Goal: Task Accomplishment & Management: Use online tool/utility

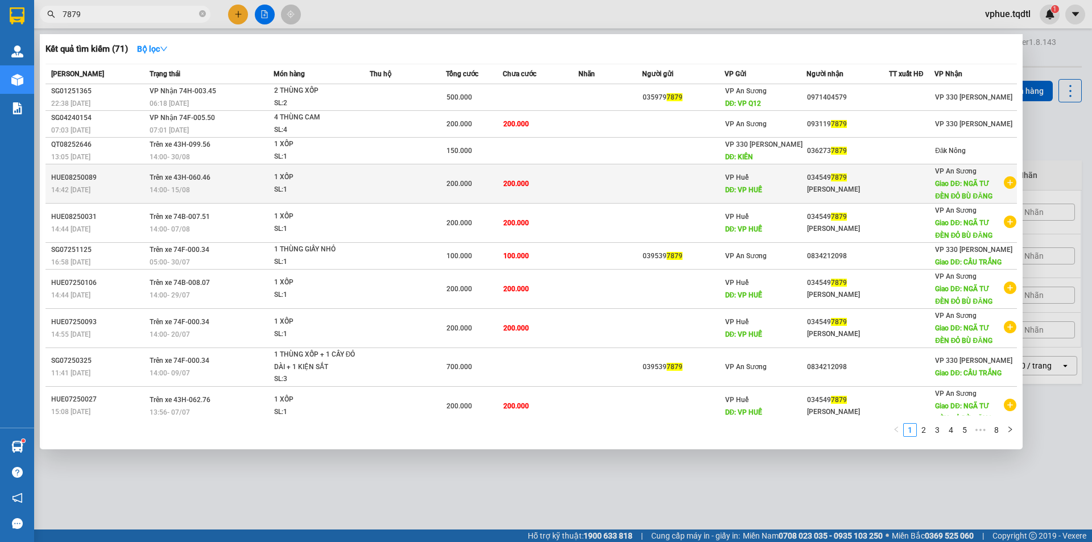
type input "7879"
click at [581, 177] on td at bounding box center [610, 183] width 63 height 39
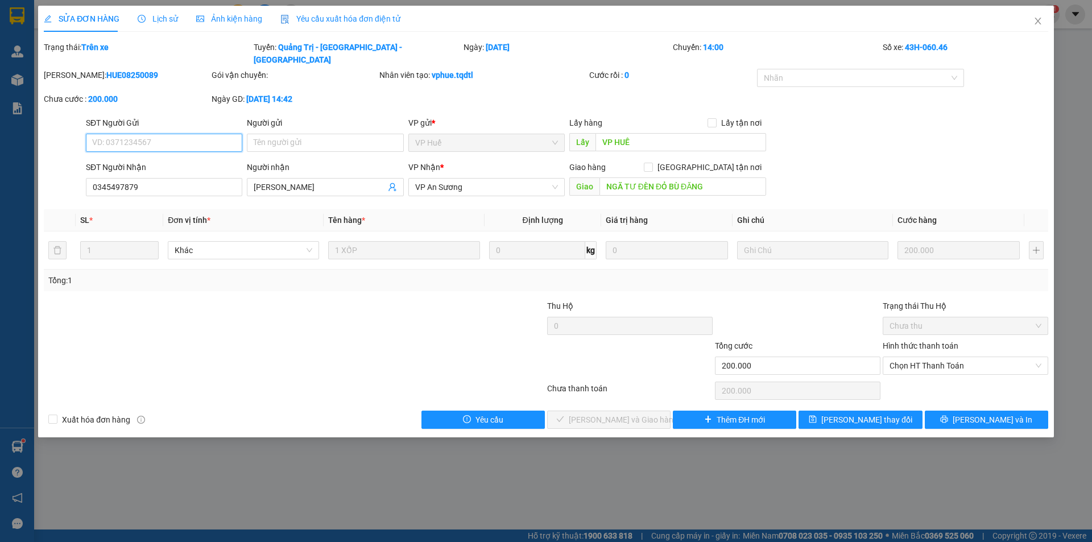
type input "VP HUẾ"
type input "0345497879"
type input "[PERSON_NAME]"
type input "NGÃ TƯ ĐÈN ĐỎ BÙ ĐĂNG"
type input "200.000"
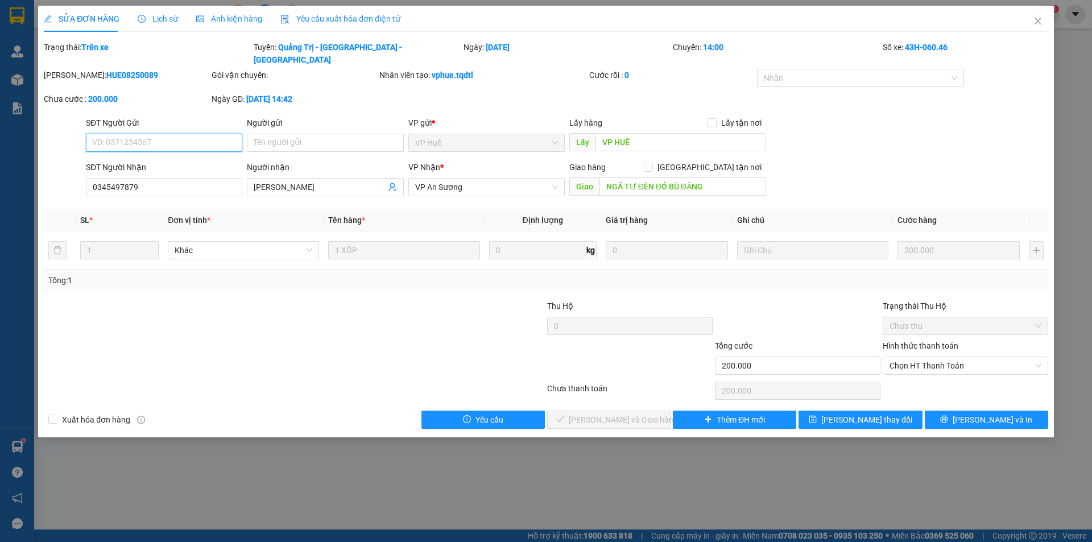
type input "200.000"
click at [703, 69] on div "Cước rồi : 0" at bounding box center [672, 75] width 166 height 13
click at [718, 51] on b "14:00" at bounding box center [713, 47] width 20 height 9
